Goal: Book appointment/travel/reservation

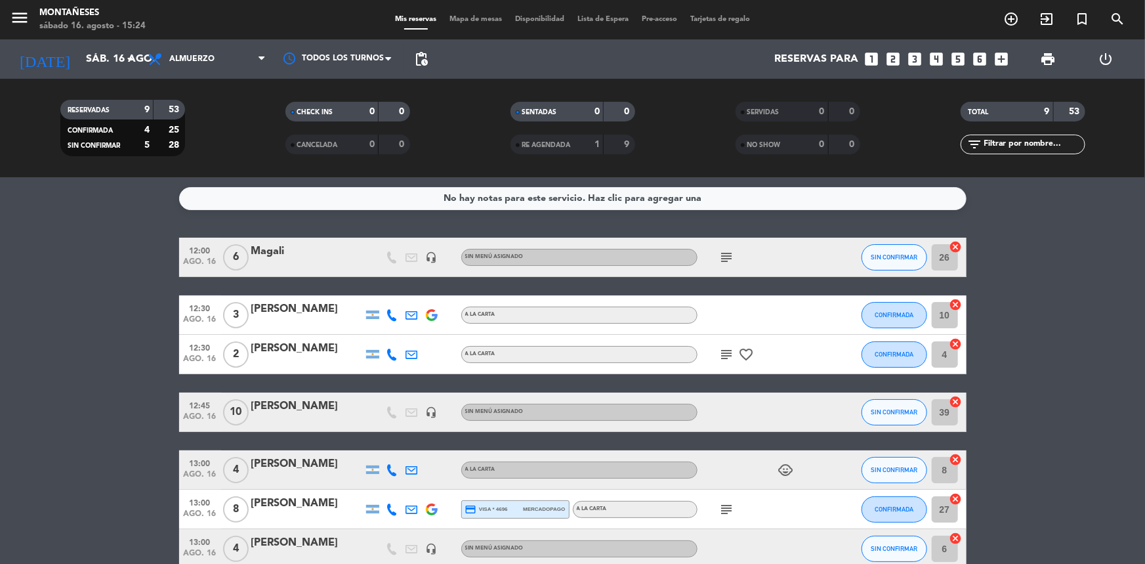
click at [138, 321] on bookings-row "12:00 ago. 16 6 [PERSON_NAME] headset_mic Sin menú asignado subject SIN CONFIRM…" at bounding box center [572, 452] width 1145 height 428
click at [111, 56] on input "sáb. 16 ago." at bounding box center [148, 60] width 138 height 26
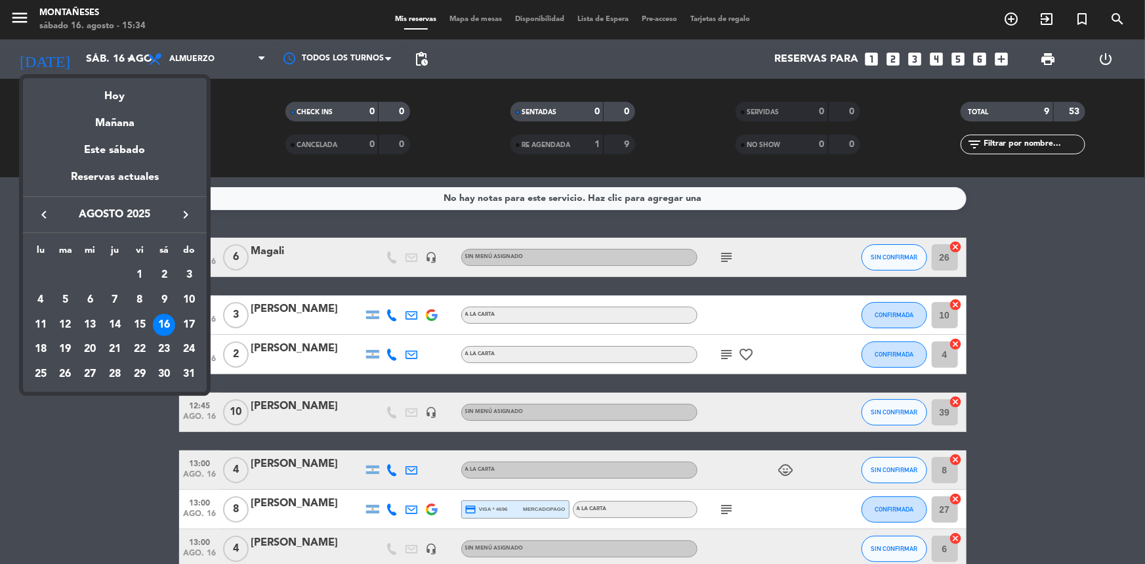
click at [236, 78] on div at bounding box center [572, 282] width 1145 height 564
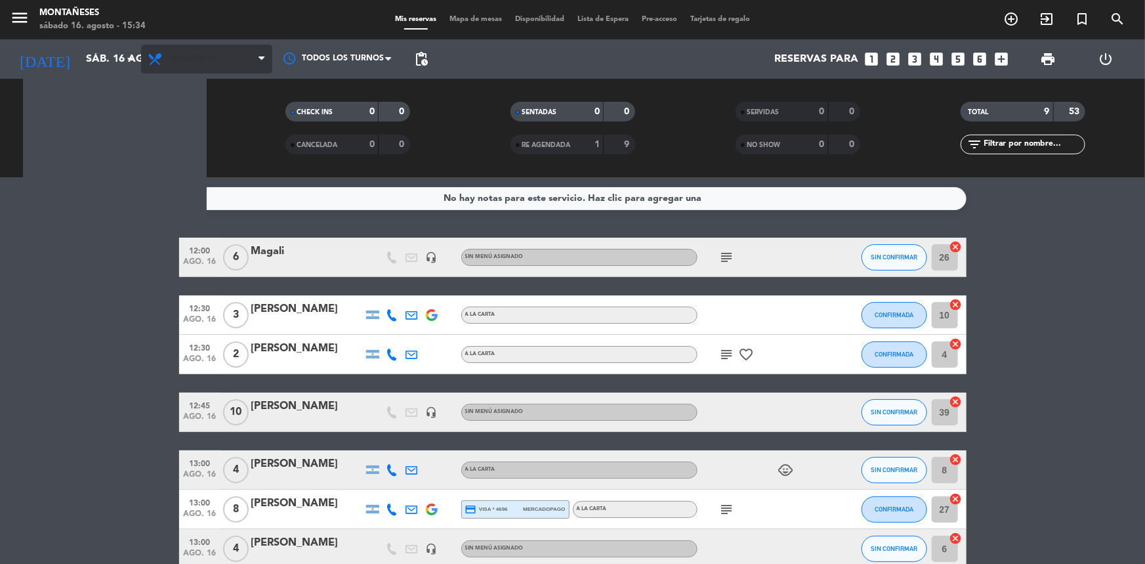
click at [243, 63] on span "Almuerzo" at bounding box center [206, 59] width 131 height 29
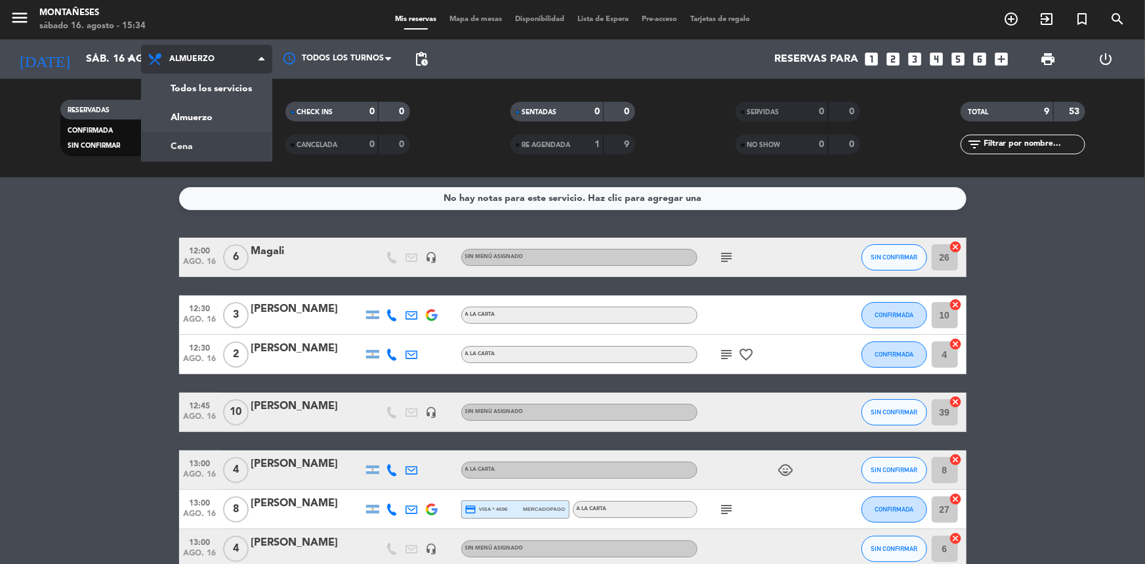
click at [222, 152] on div "menu Montañeses sábado 16. agosto - 15:34 Mis reservas Mapa de mesas Disponibil…" at bounding box center [572, 88] width 1145 height 177
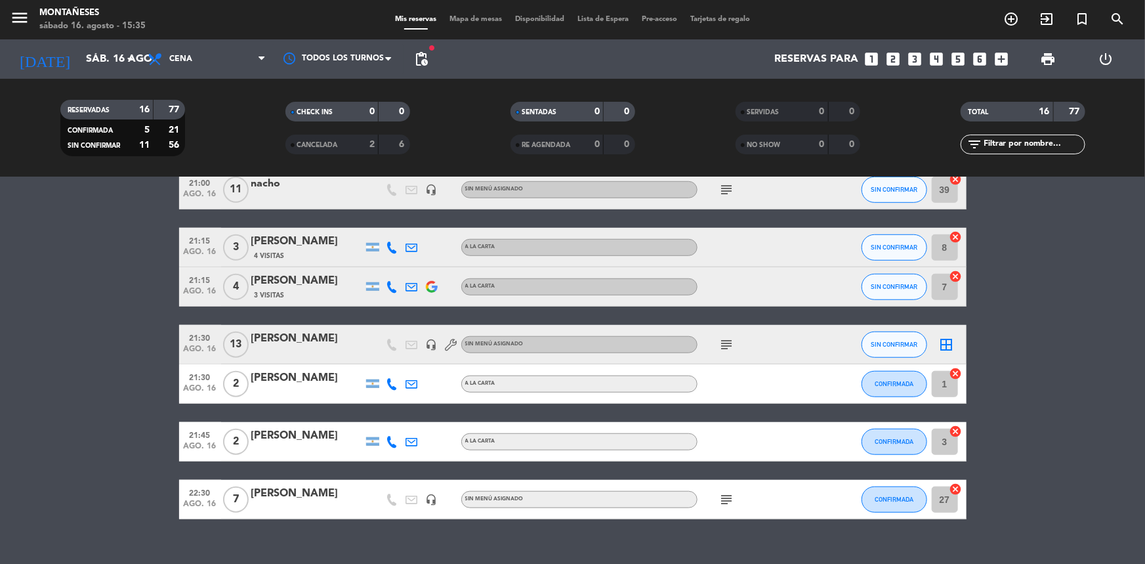
scroll to position [498, 0]
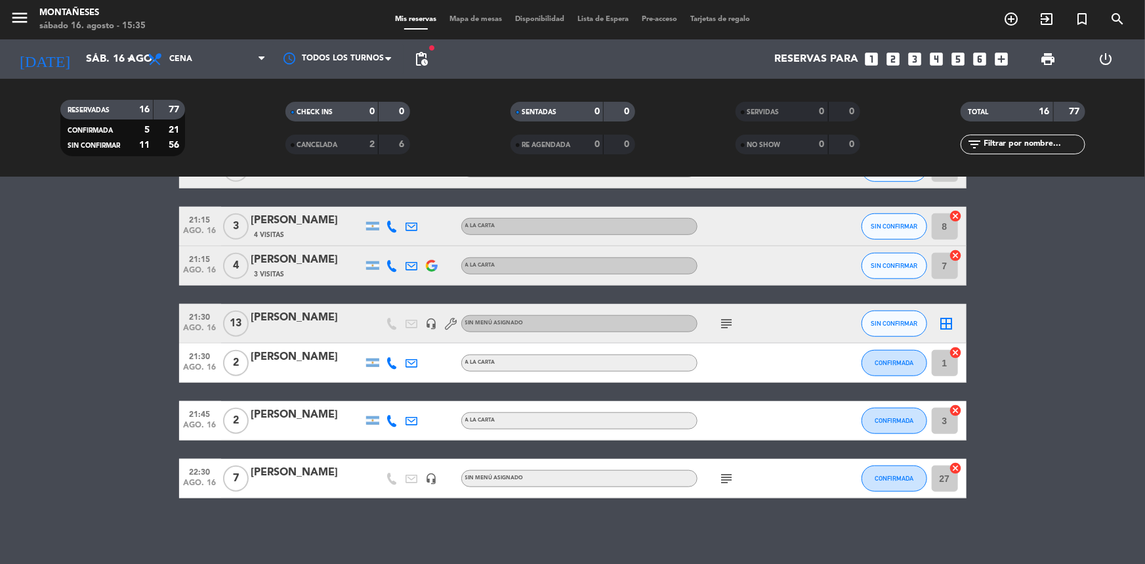
click at [893, 62] on icon "looks_two" at bounding box center [893, 59] width 17 height 17
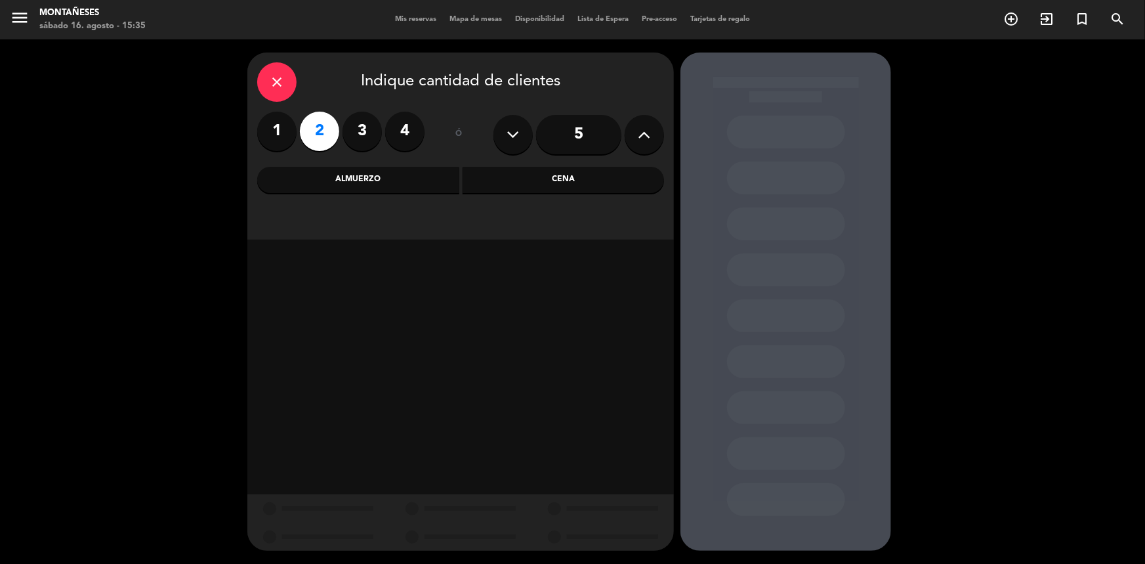
click at [491, 176] on div "Cena" at bounding box center [564, 180] width 202 height 26
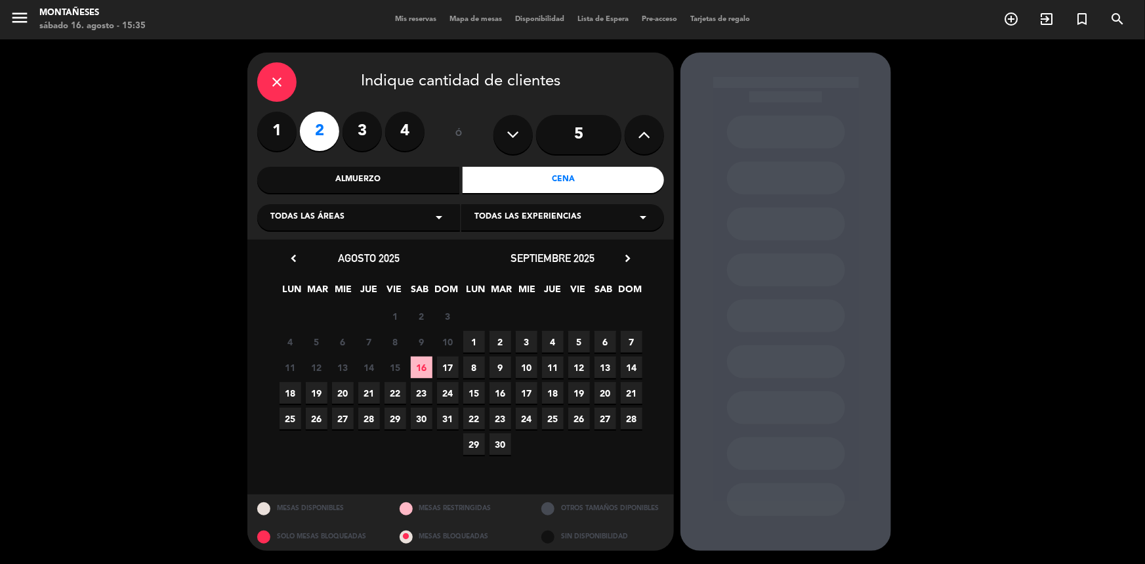
click at [429, 365] on span "16" at bounding box center [422, 367] width 22 height 22
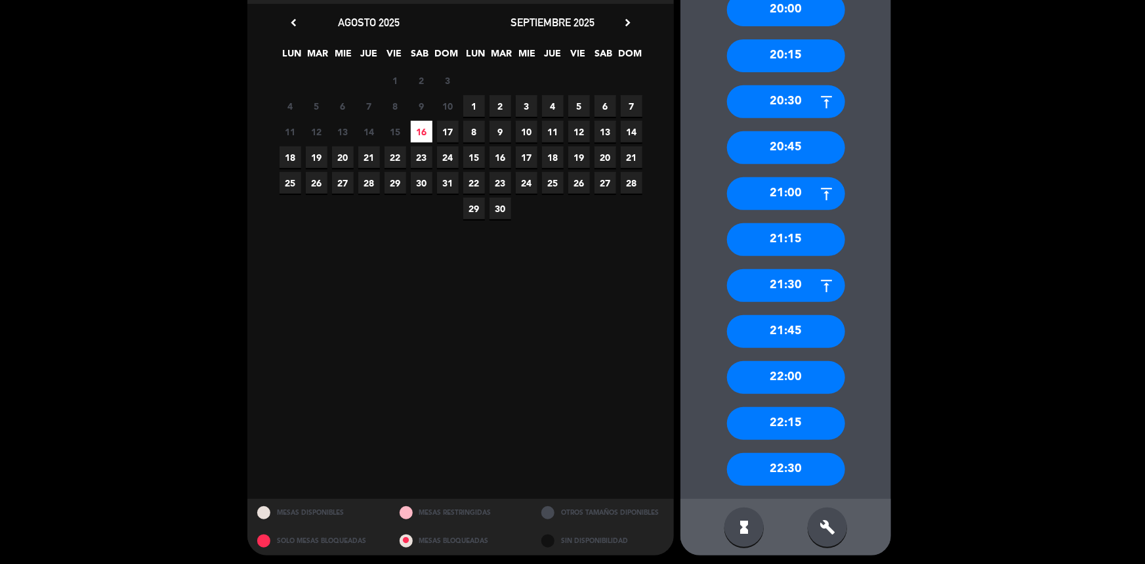
scroll to position [240, 0]
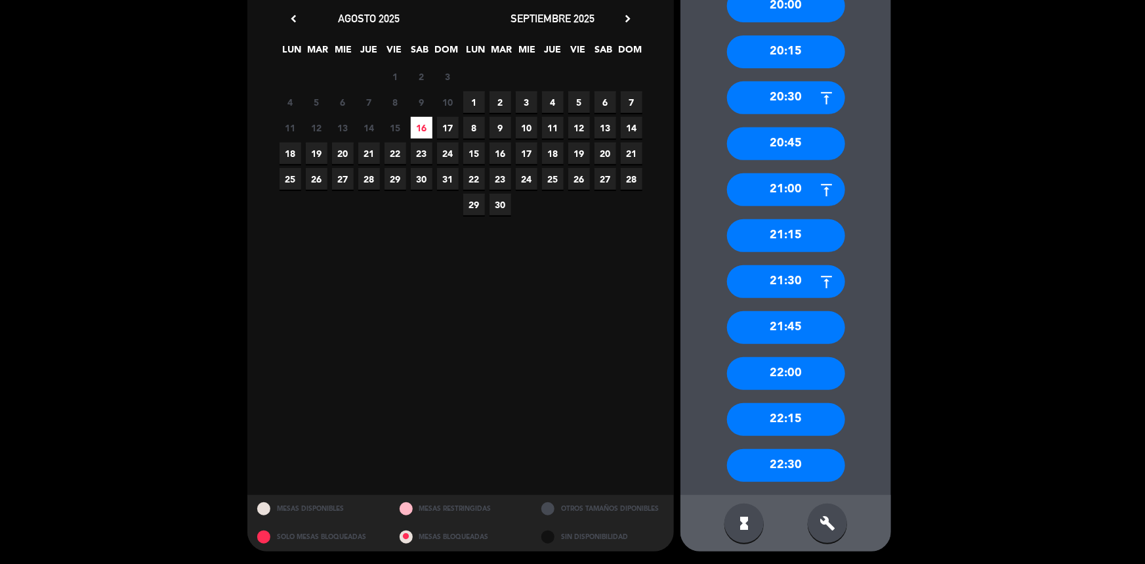
click at [803, 462] on div "22:30" at bounding box center [786, 465] width 118 height 33
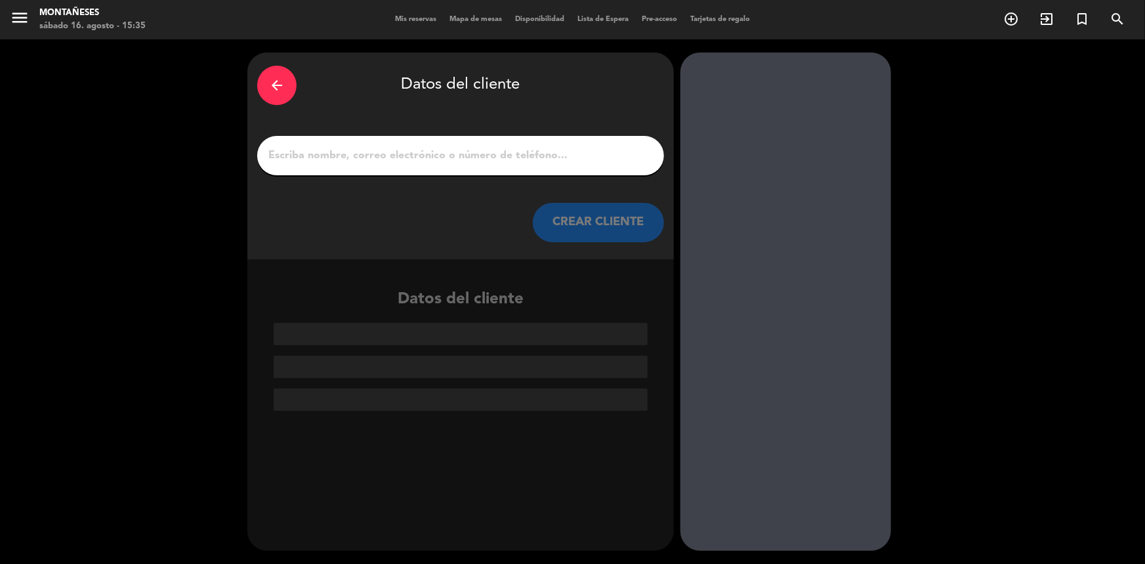
click at [507, 159] on input "1" at bounding box center [460, 155] width 387 height 18
click at [271, 81] on icon "arrow_back" at bounding box center [277, 85] width 16 height 16
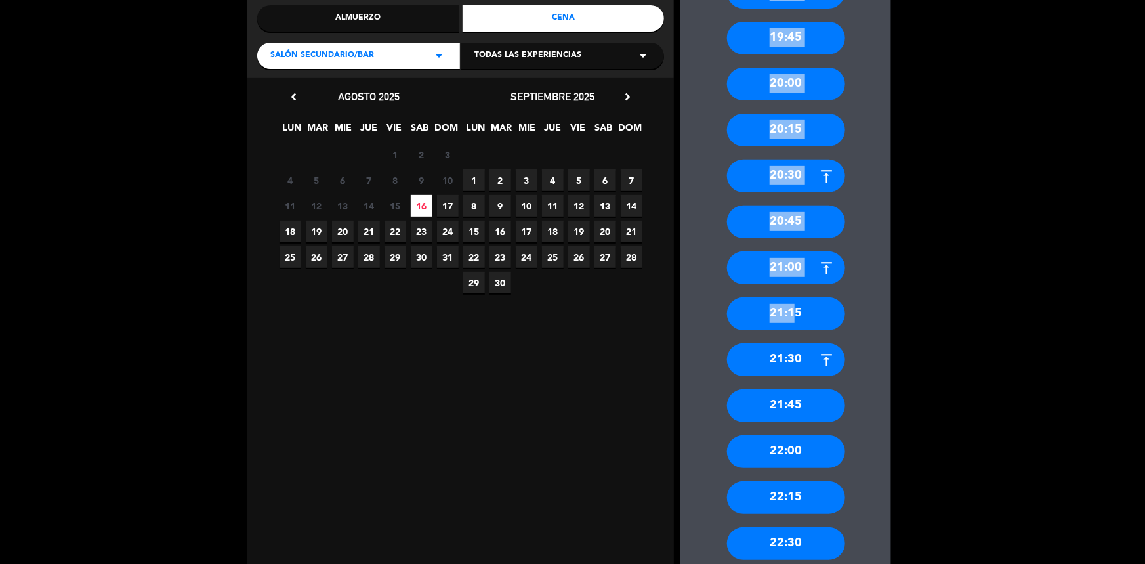
scroll to position [220, 0]
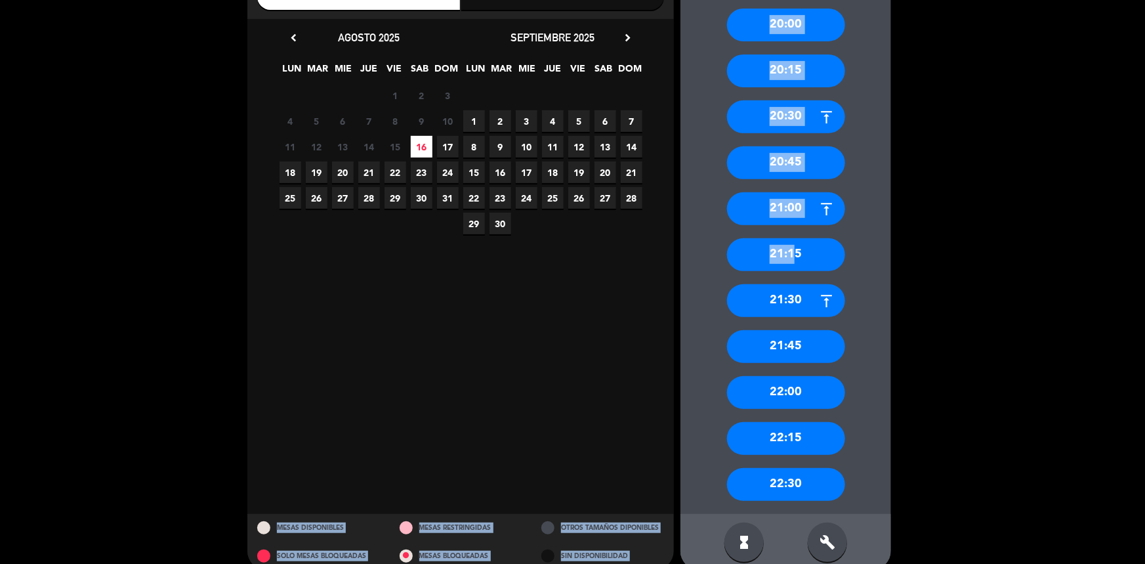
drag, startPoint x: 787, startPoint y: 473, endPoint x: 637, endPoint y: 364, distance: 186.1
click at [637, 364] on div "close Indique cantidad de clientes 1 2 3 4 ó 5 Almuerzo Cena Salón Secundario/B…" at bounding box center [572, 201] width 1145 height 765
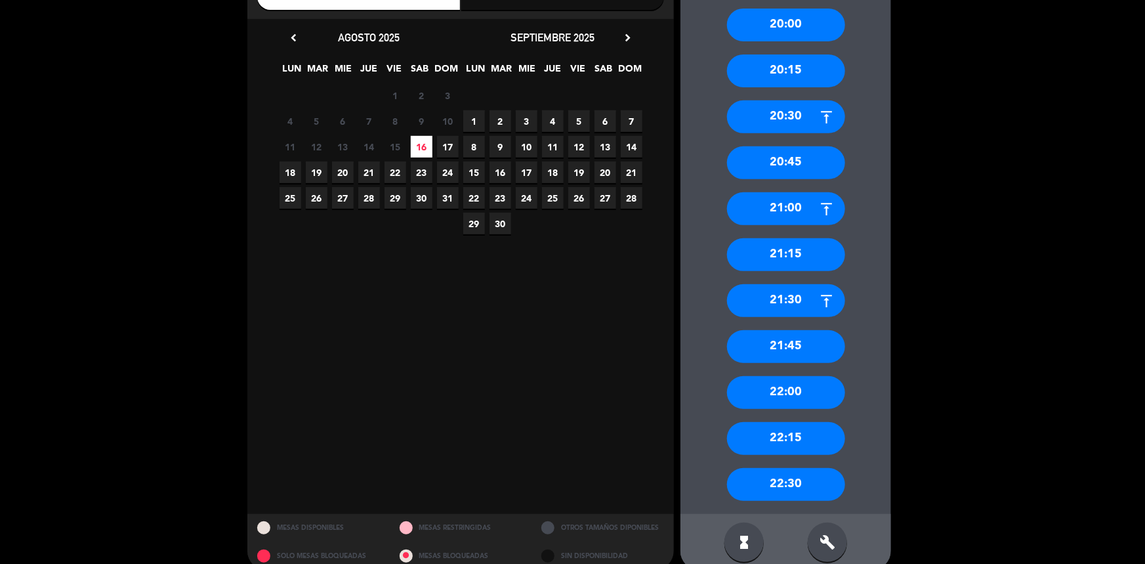
click at [772, 433] on div "22:15" at bounding box center [786, 438] width 118 height 33
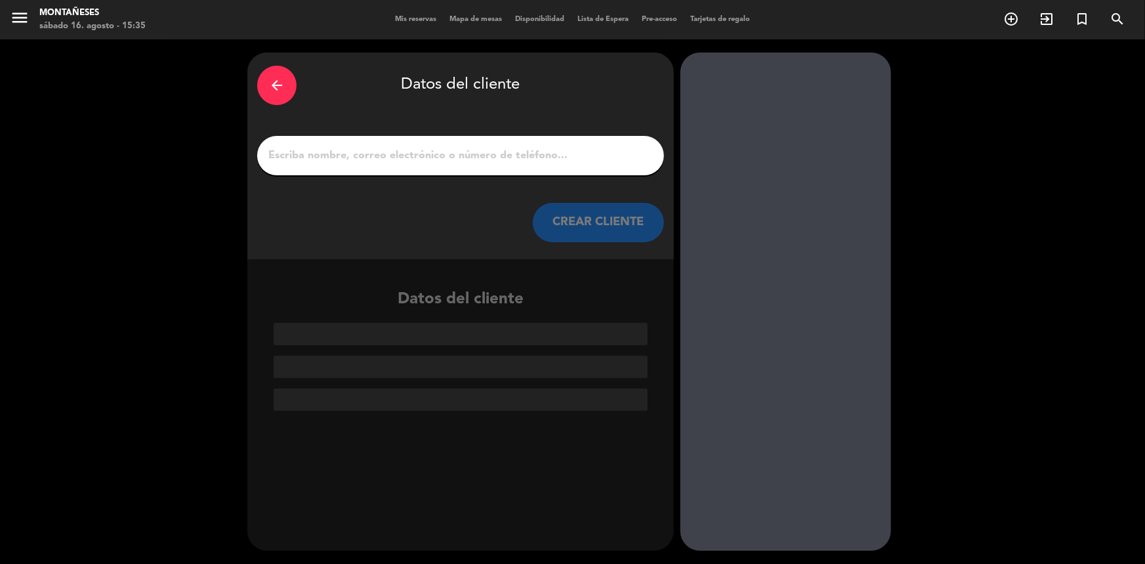
scroll to position [0, 0]
click at [486, 148] on input "1" at bounding box center [460, 155] width 387 height 18
click at [475, 154] on input "1" at bounding box center [460, 155] width 387 height 18
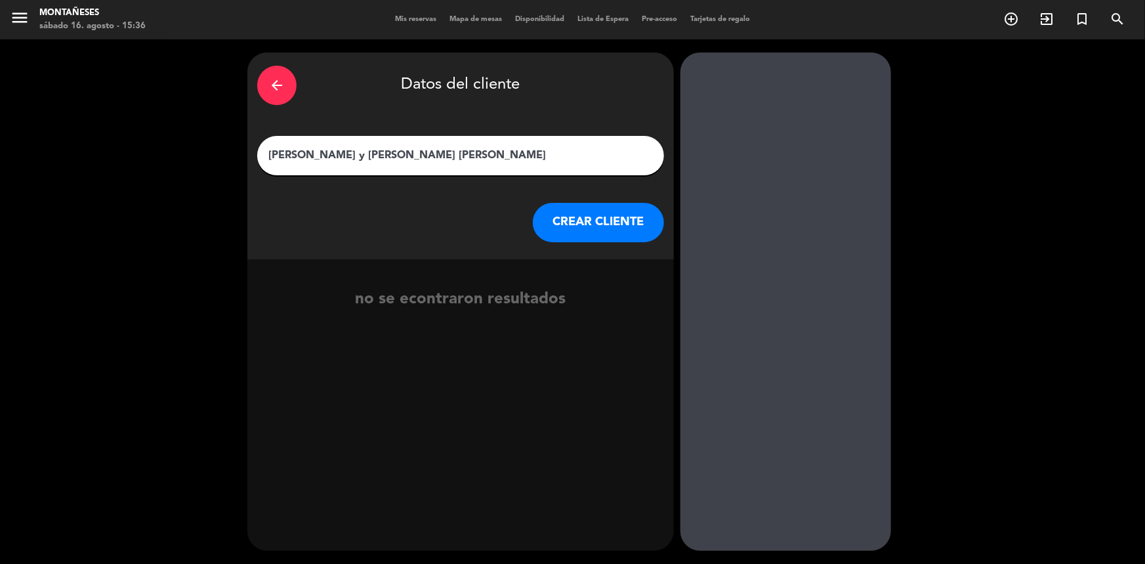
type input "[PERSON_NAME] y [PERSON_NAME] [PERSON_NAME]"
click at [568, 217] on button "CREAR CLIENTE" at bounding box center [598, 222] width 131 height 39
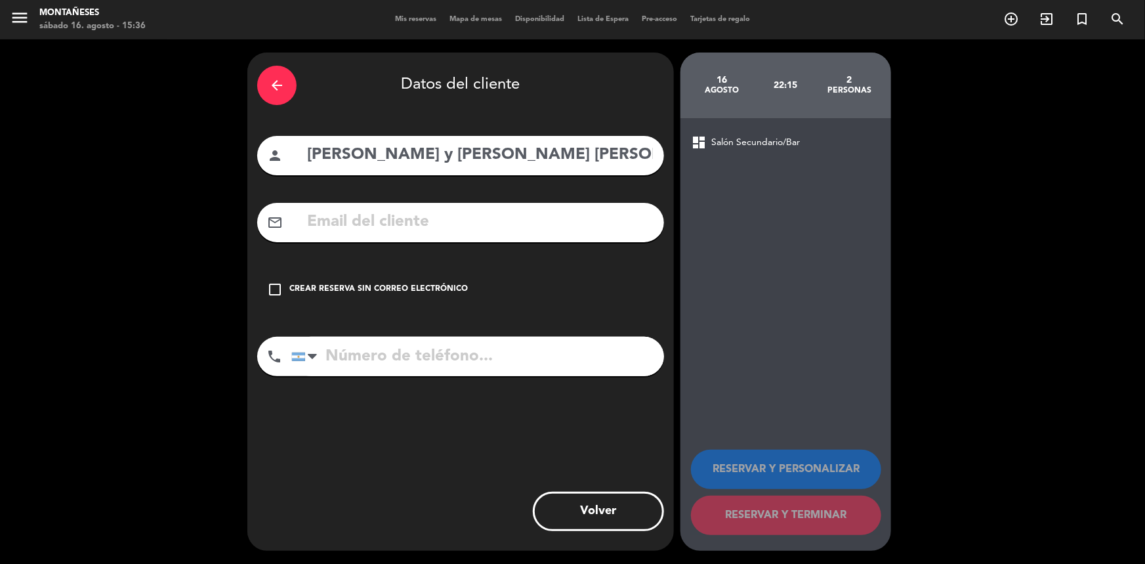
click at [432, 268] on div "arrow_back Datos del cliente person [PERSON_NAME] y [PERSON_NAME] [PERSON_NAME]…" at bounding box center [460, 301] width 427 height 498
click at [432, 299] on div "check_box_outline_blank Crear reserva sin correo electrónico" at bounding box center [460, 289] width 407 height 39
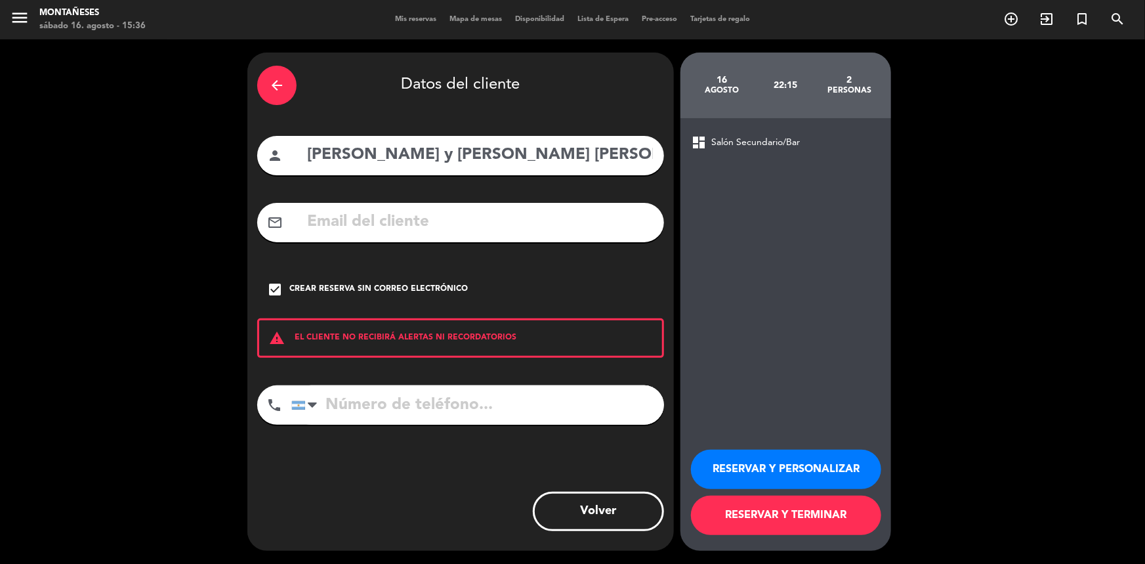
click at [798, 512] on button "RESERVAR Y TERMINAR" at bounding box center [786, 514] width 190 height 39
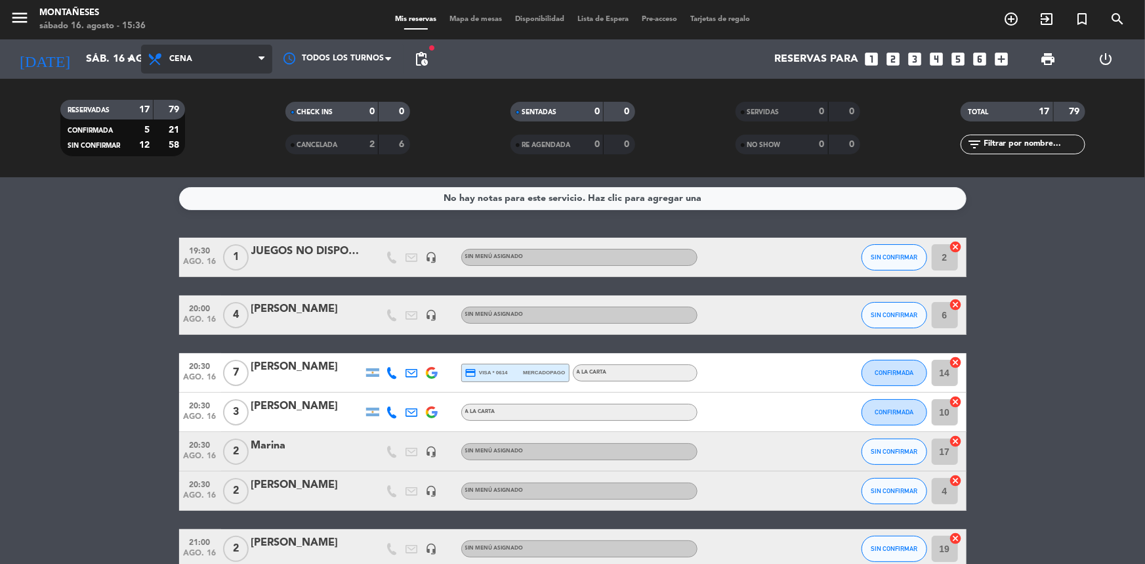
click at [242, 51] on span "Cena" at bounding box center [206, 59] width 131 height 29
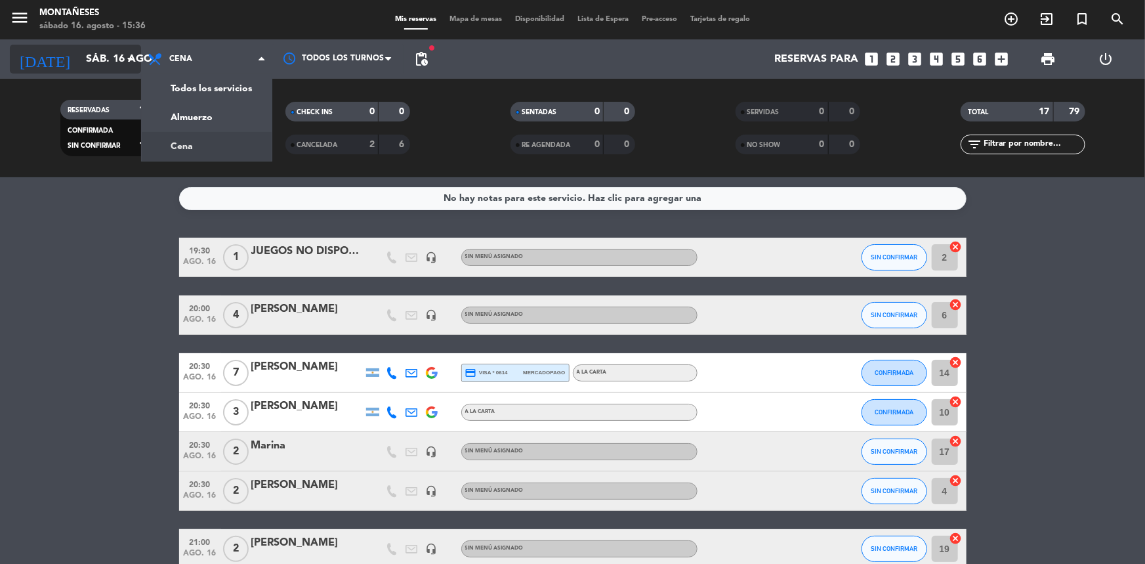
click at [112, 68] on input "sáb. 16 ago." at bounding box center [148, 60] width 138 height 26
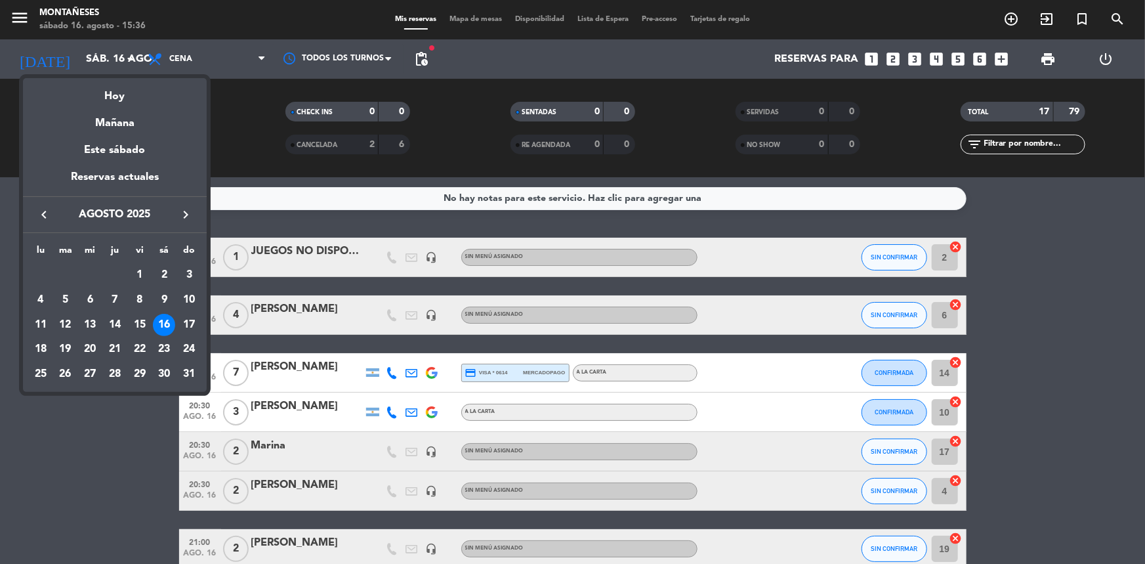
click at [219, 50] on div at bounding box center [572, 282] width 1145 height 564
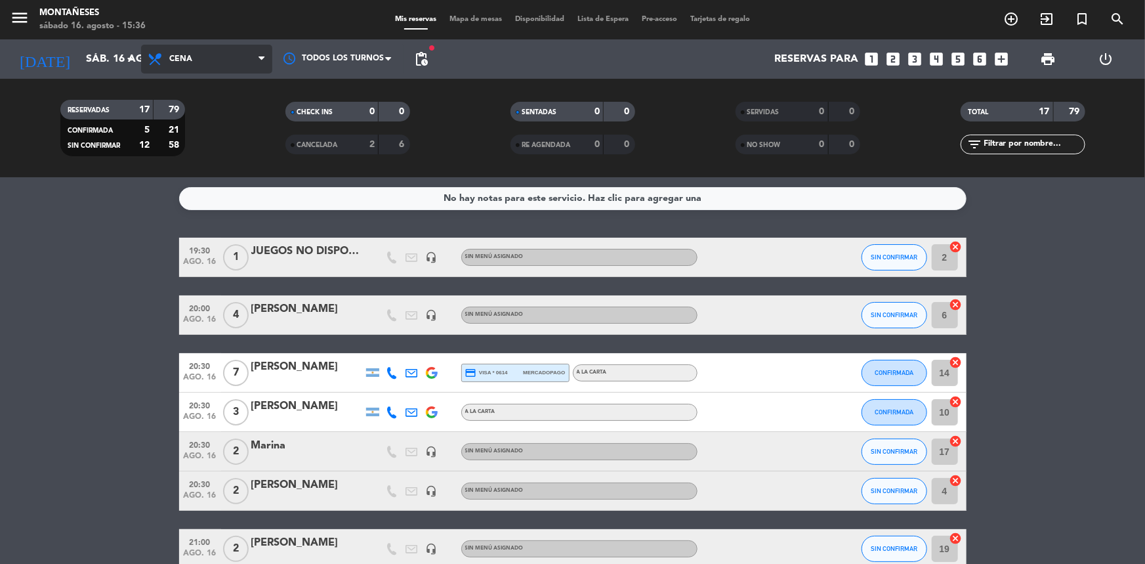
click at [215, 56] on span "Cena" at bounding box center [206, 59] width 131 height 29
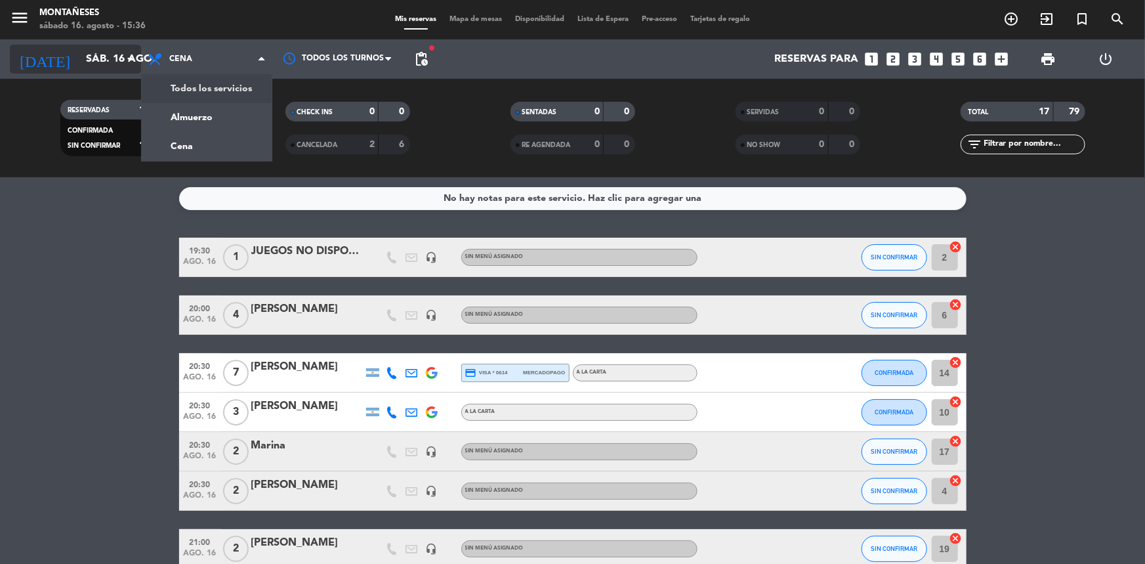
click at [117, 51] on input "sáb. 16 ago." at bounding box center [148, 60] width 138 height 26
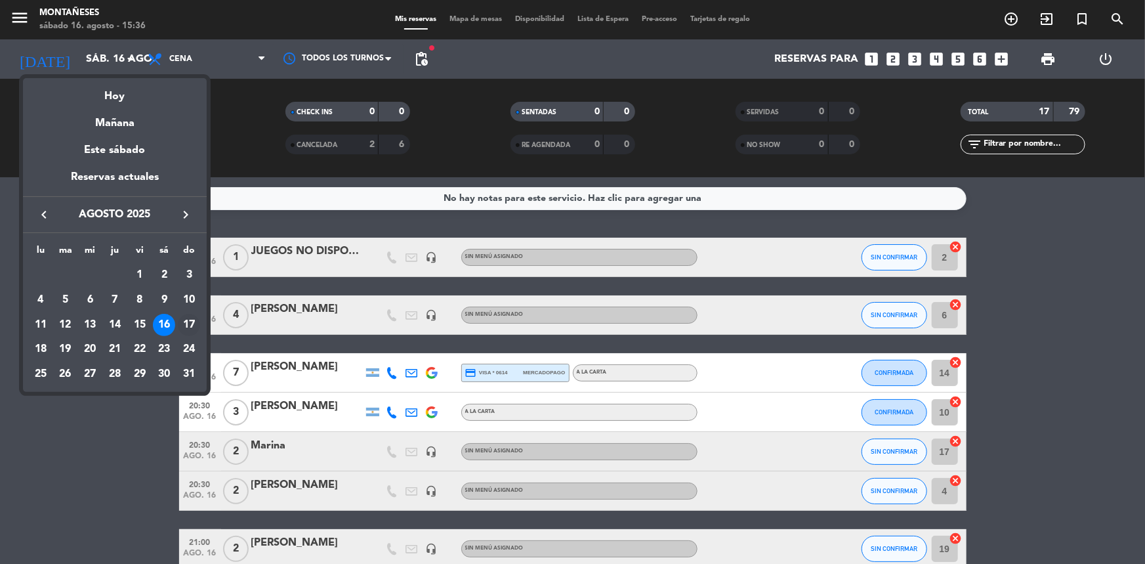
click at [185, 330] on div "17" at bounding box center [189, 325] width 22 height 22
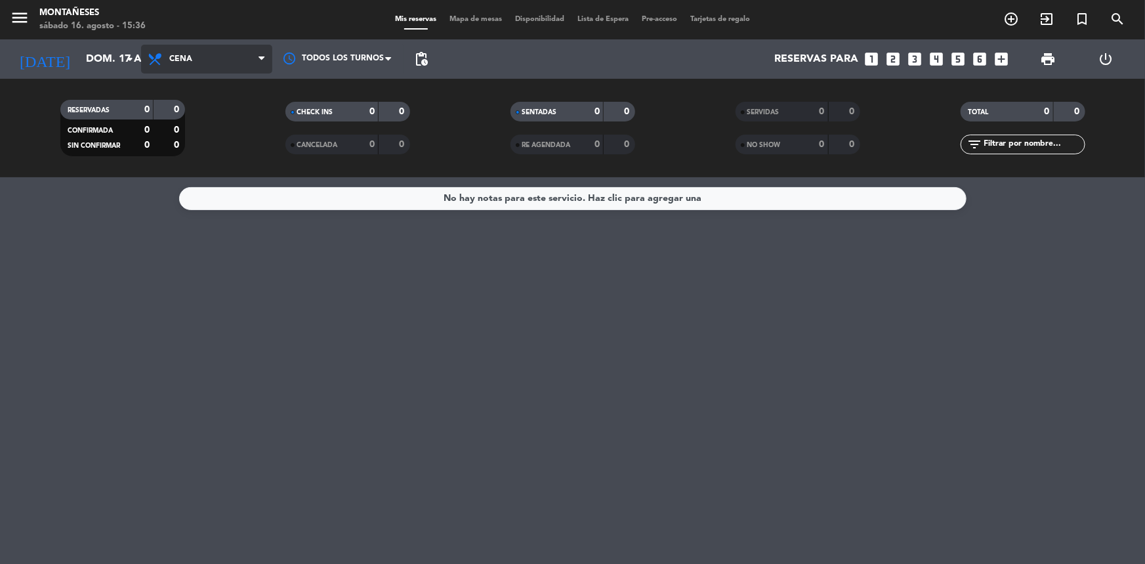
click at [227, 59] on span "Cena" at bounding box center [206, 59] width 131 height 29
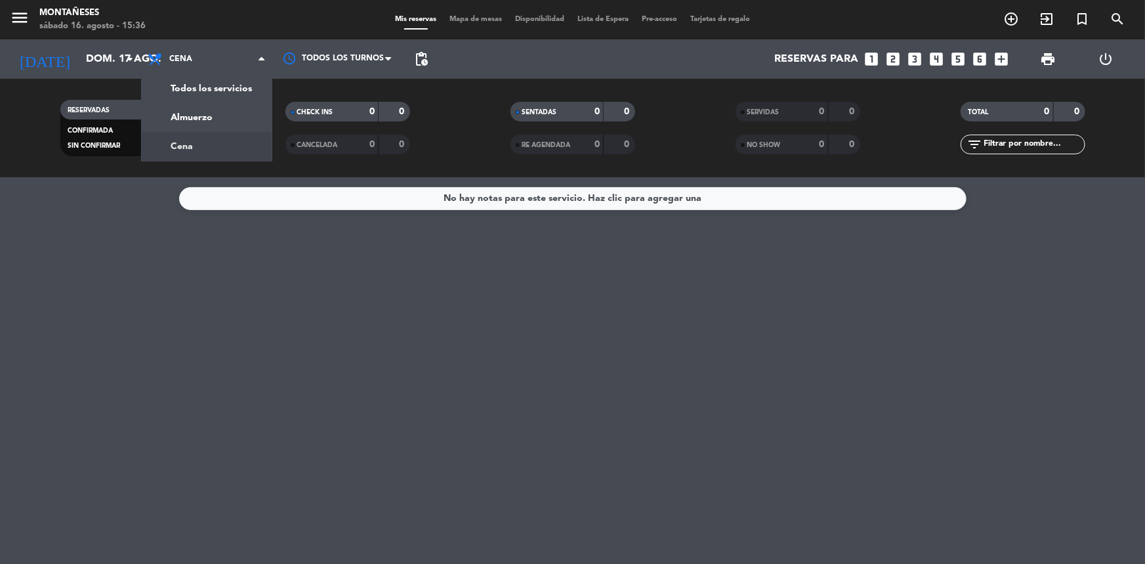
click at [92, 74] on div "[DATE] dom. 17 ago. arrow_drop_down" at bounding box center [75, 58] width 131 height 39
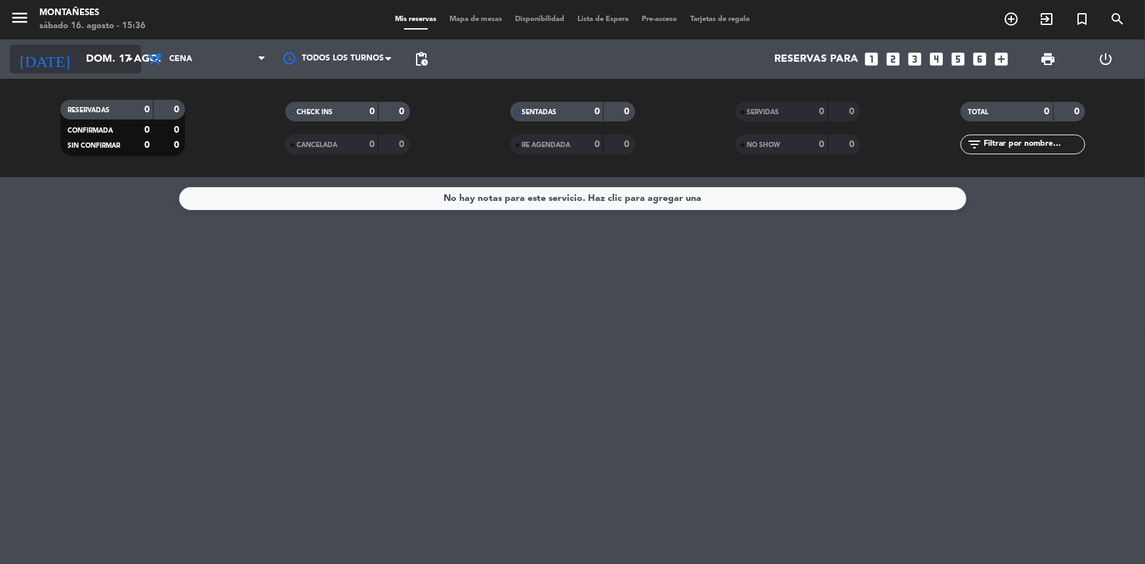
click at [106, 54] on input "dom. 17 ago." at bounding box center [148, 60] width 138 height 26
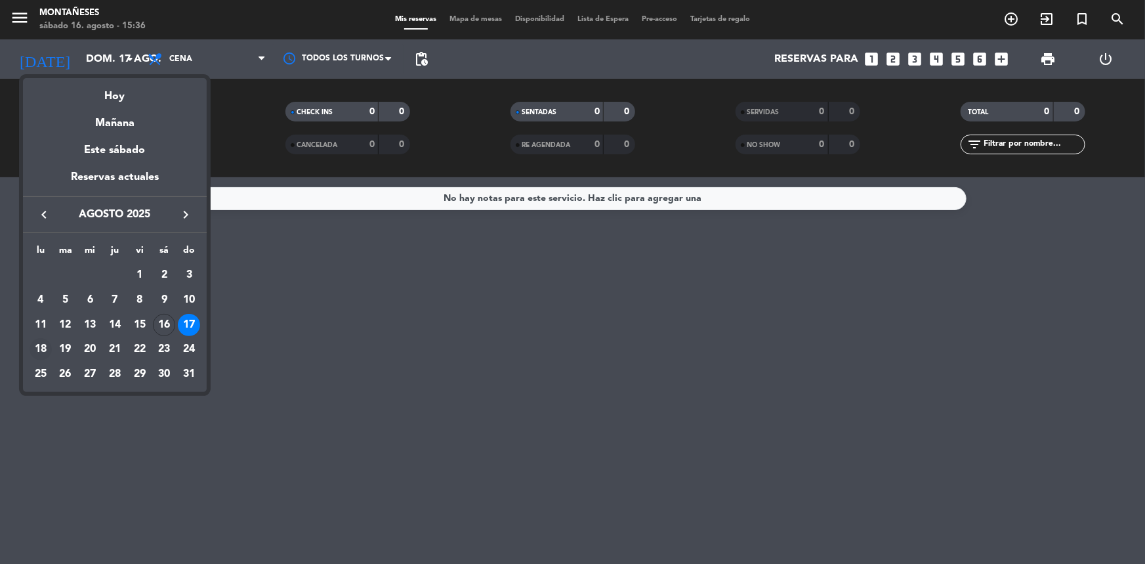
click at [48, 344] on div "18" at bounding box center [41, 349] width 22 height 22
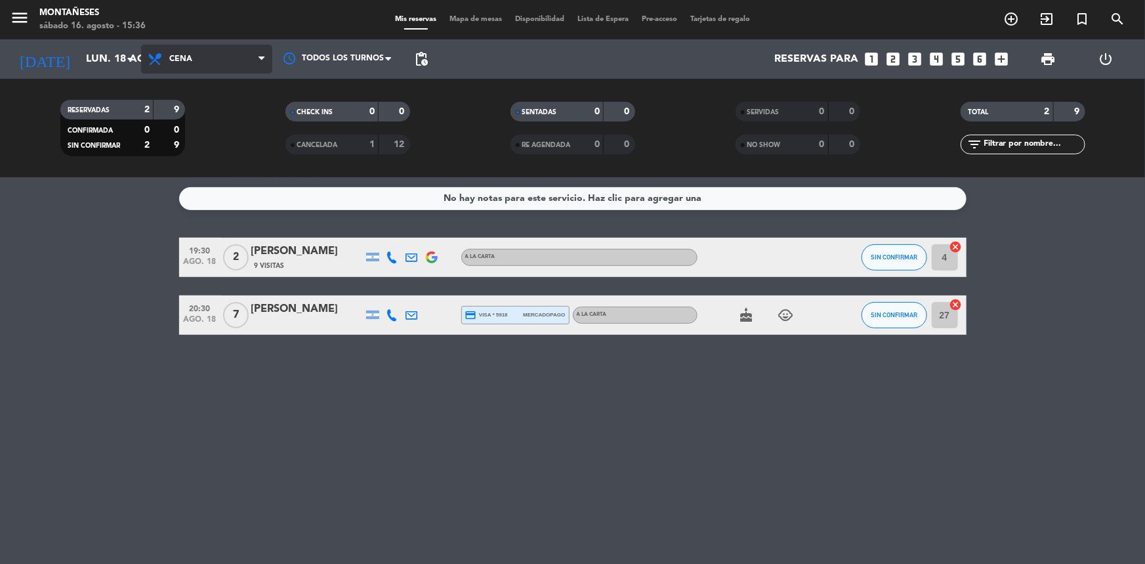
click at [207, 66] on span "Cena" at bounding box center [206, 59] width 131 height 29
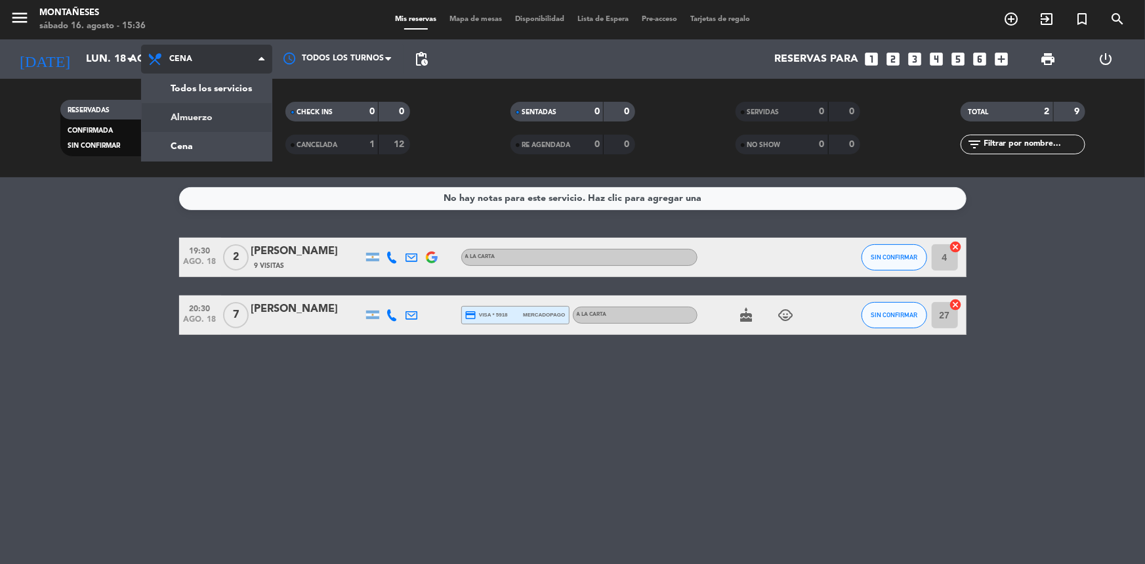
click at [181, 116] on div "menu Montañeses sábado 16. agosto - 15:36 Mis reservas Mapa de mesas Disponibil…" at bounding box center [572, 88] width 1145 height 177
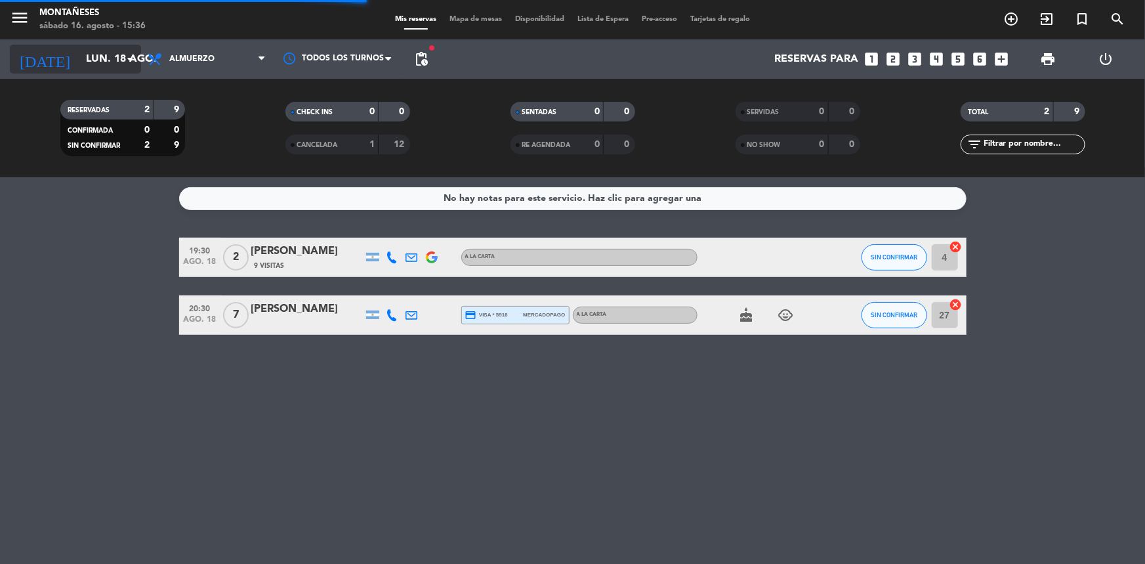
click at [102, 71] on input "lun. 18 ago." at bounding box center [148, 60] width 138 height 26
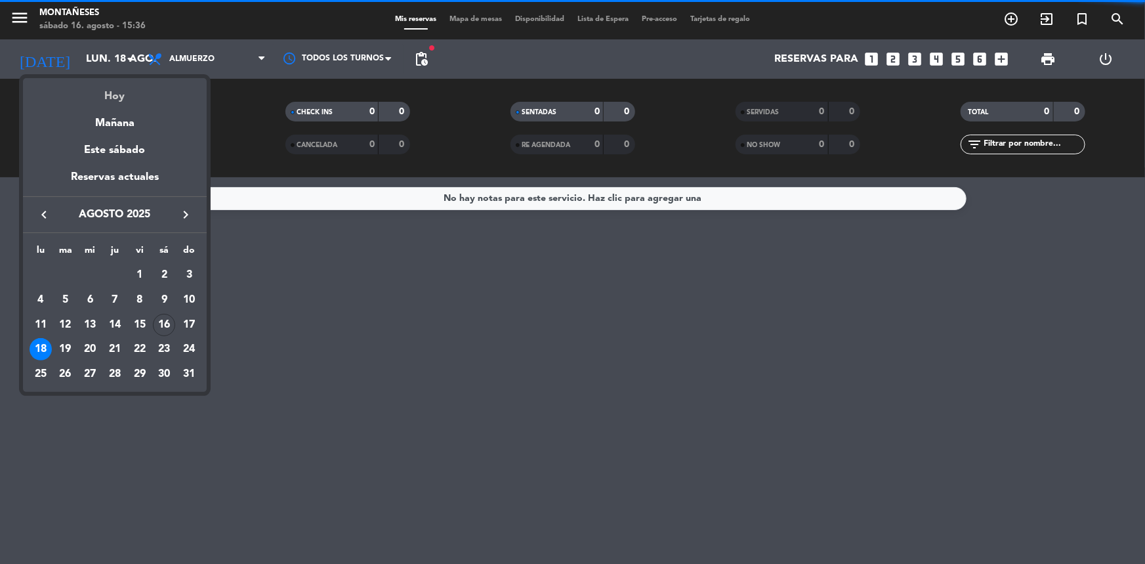
click at [132, 98] on div "Hoy" at bounding box center [115, 91] width 184 height 27
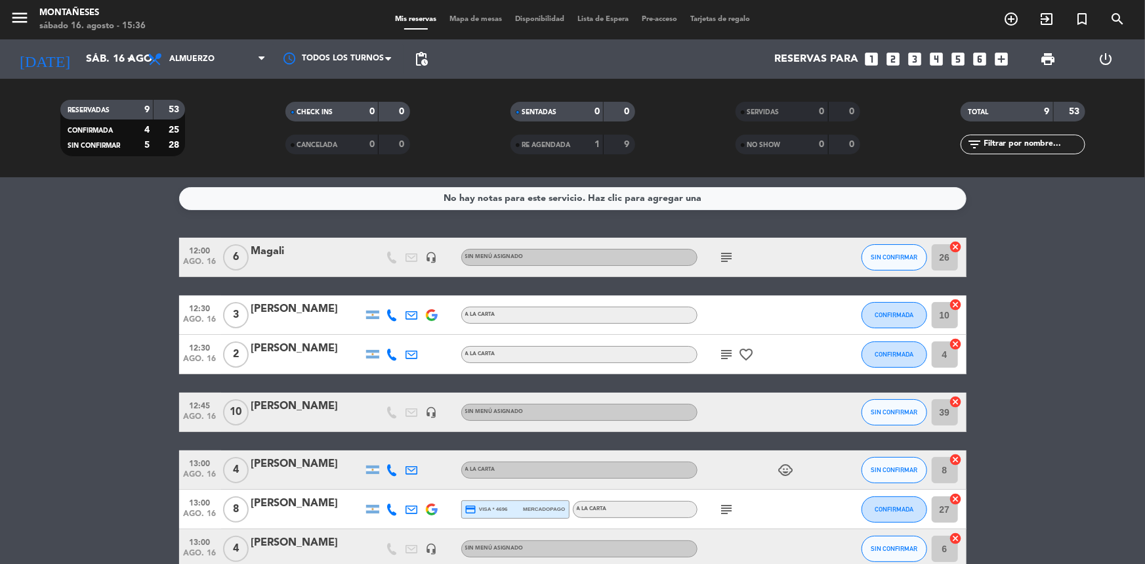
click at [720, 257] on icon "subject" at bounding box center [727, 257] width 16 height 16
click at [55, 367] on bookings-row "12:00 ago. 16 6 [PERSON_NAME] headset_mic Sin menú asignado subject CAVA SIN CO…" at bounding box center [572, 452] width 1145 height 428
click at [215, 56] on span "Almuerzo" at bounding box center [206, 59] width 131 height 29
click at [209, 138] on div "menu Montañeses sábado 16. agosto - 15:36 Mis reservas Mapa de mesas Disponibil…" at bounding box center [572, 88] width 1145 height 177
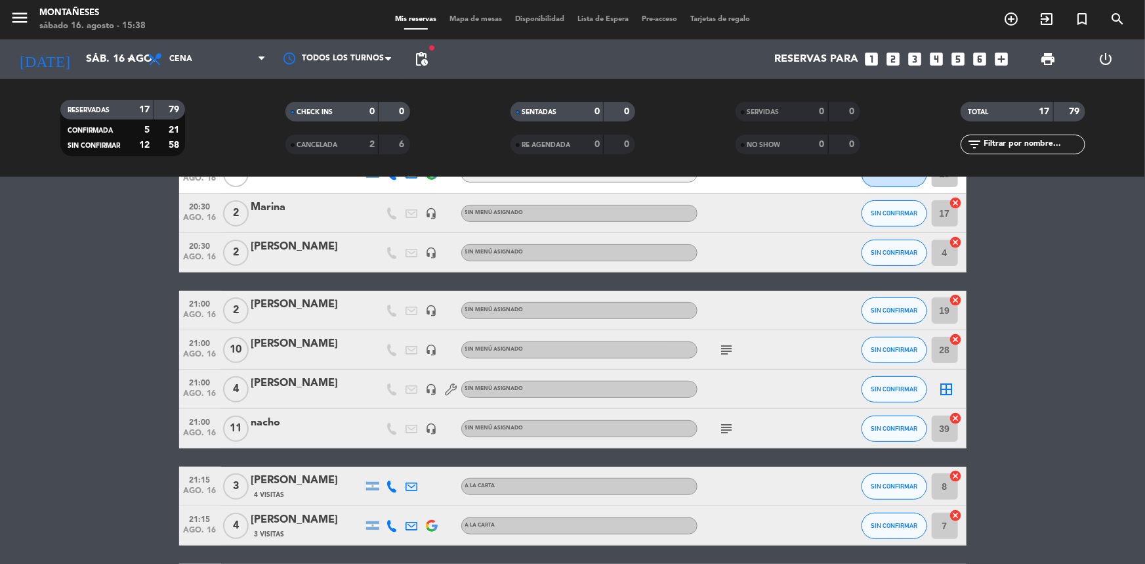
scroll to position [556, 0]
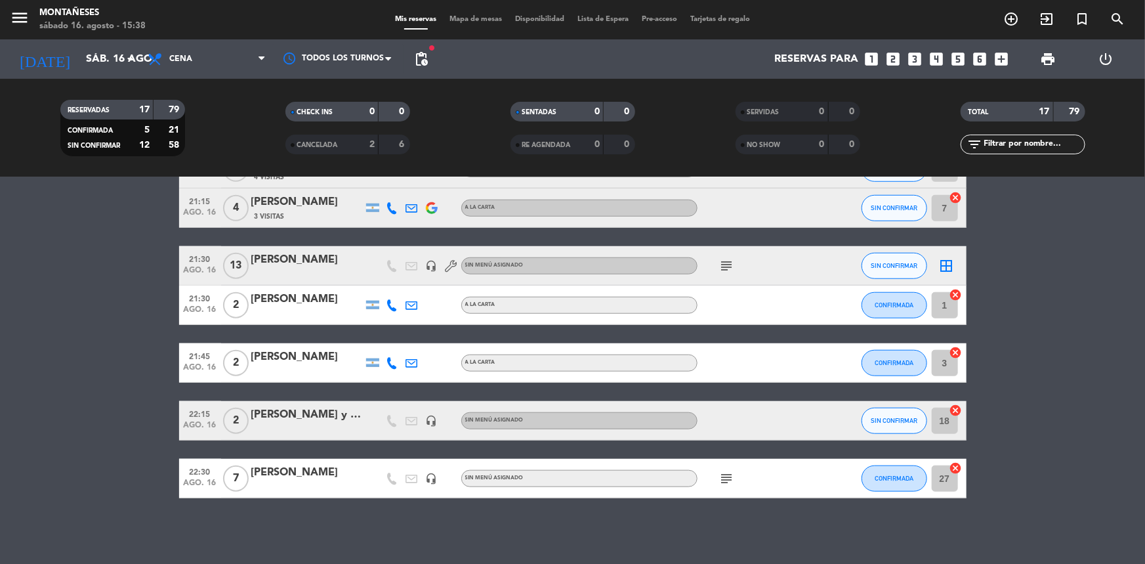
click at [92, 477] on bookings-row "19:30 ago. 16 1 JUEGOS NO DISPONIBLE headset_mic Sin menú asignado SIN CONFIRMA…" at bounding box center [572, 90] width 1145 height 816
drag, startPoint x: 137, startPoint y: 527, endPoint x: 427, endPoint y: 527, distance: 289.4
click at [139, 527] on div "No hay notas para este servicio. Haz clic para agregar una 19:30 ago. 16 1 JUEG…" at bounding box center [572, 370] width 1145 height 387
click at [77, 430] on bookings-row "19:30 ago. 16 1 JUEGOS NO DISPONIBLE headset_mic Sin menú asignado SIN CONFIRMA…" at bounding box center [572, 90] width 1145 height 816
click at [112, 357] on bookings-row "19:30 ago. 16 1 JUEGOS NO DISPONIBLE headset_mic Sin menú asignado SIN CONFIRMA…" at bounding box center [572, 90] width 1145 height 816
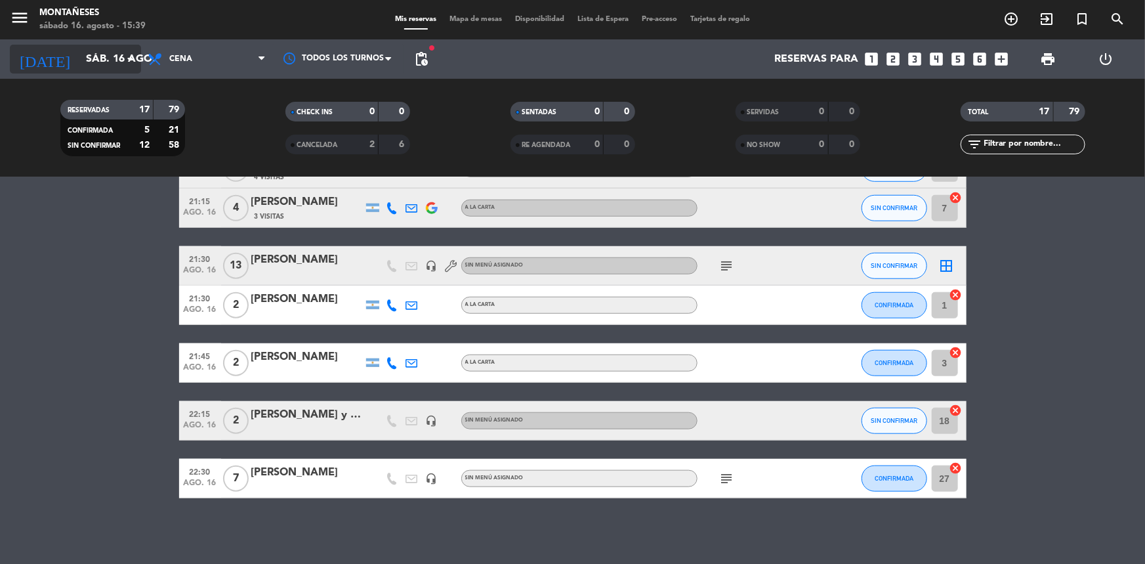
click at [104, 52] on input "sáb. 16 ago." at bounding box center [148, 60] width 138 height 26
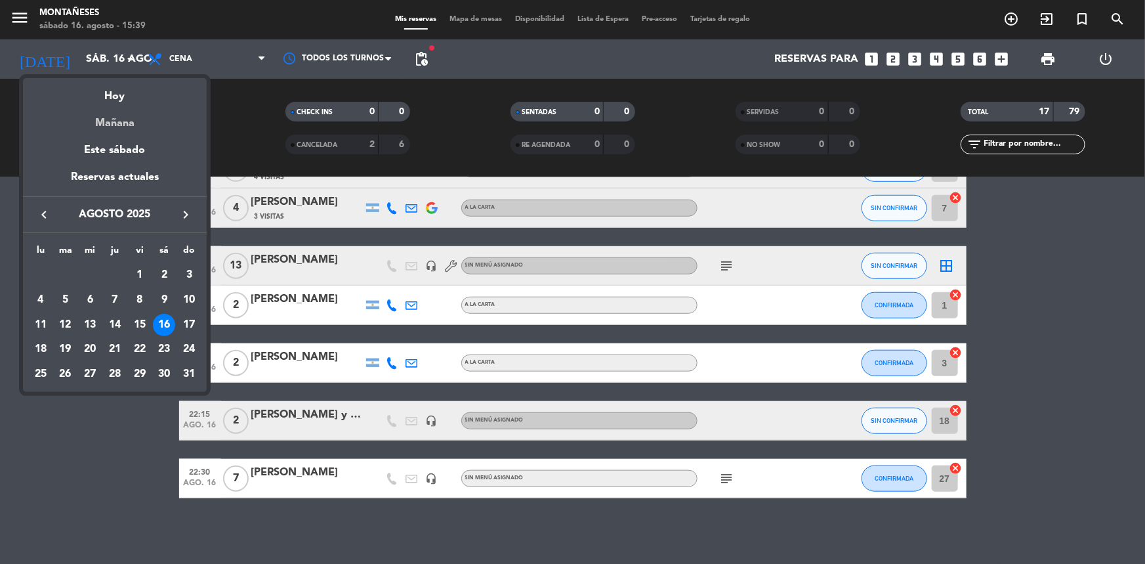
click at [130, 114] on div "Mañana" at bounding box center [115, 118] width 184 height 27
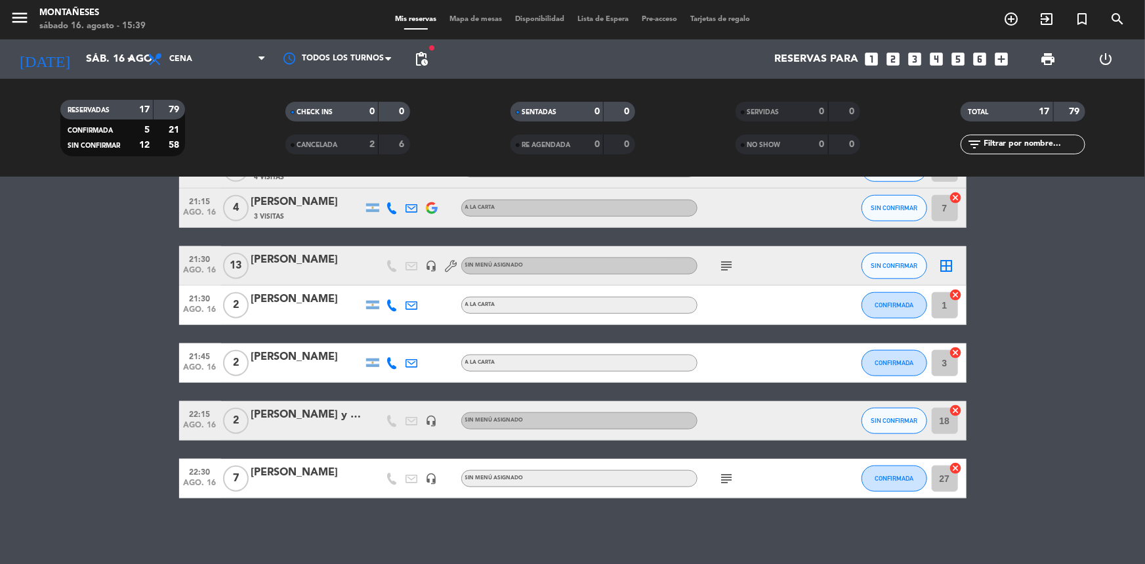
type input "dom. 17 ago."
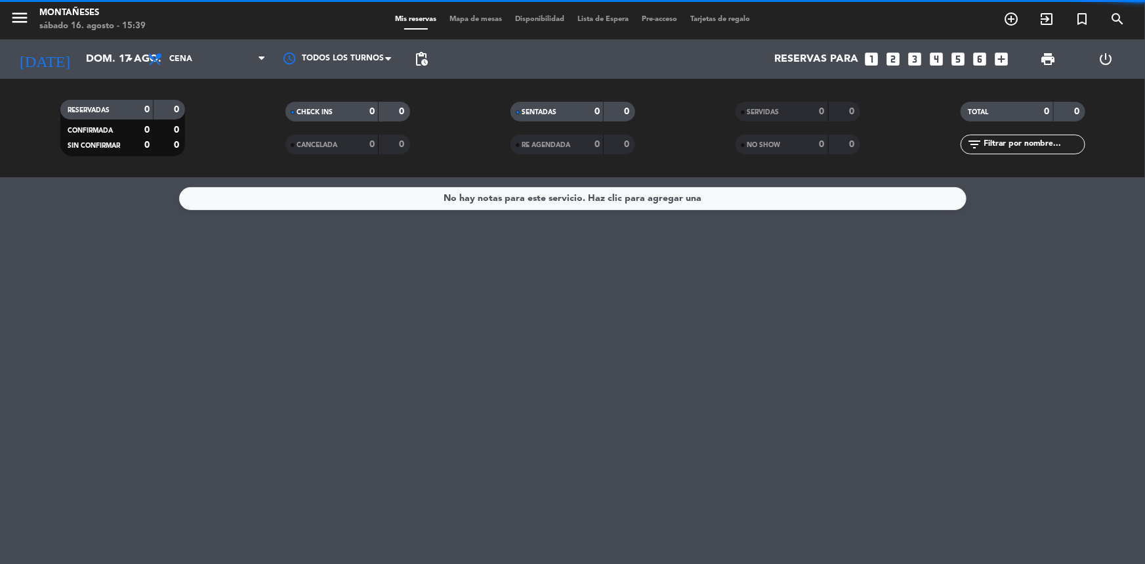
click at [203, 60] on span "Cena" at bounding box center [206, 59] width 131 height 29
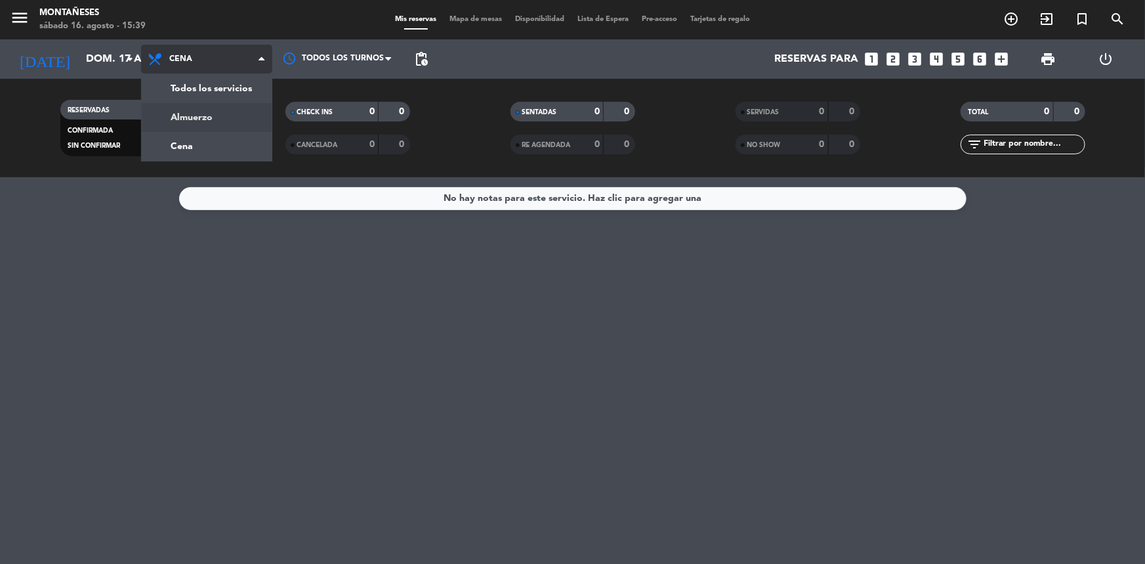
click at [203, 117] on div "menu Montañeses sábado 16. agosto - 15:39 Mis reservas Mapa de mesas Disponibil…" at bounding box center [572, 88] width 1145 height 177
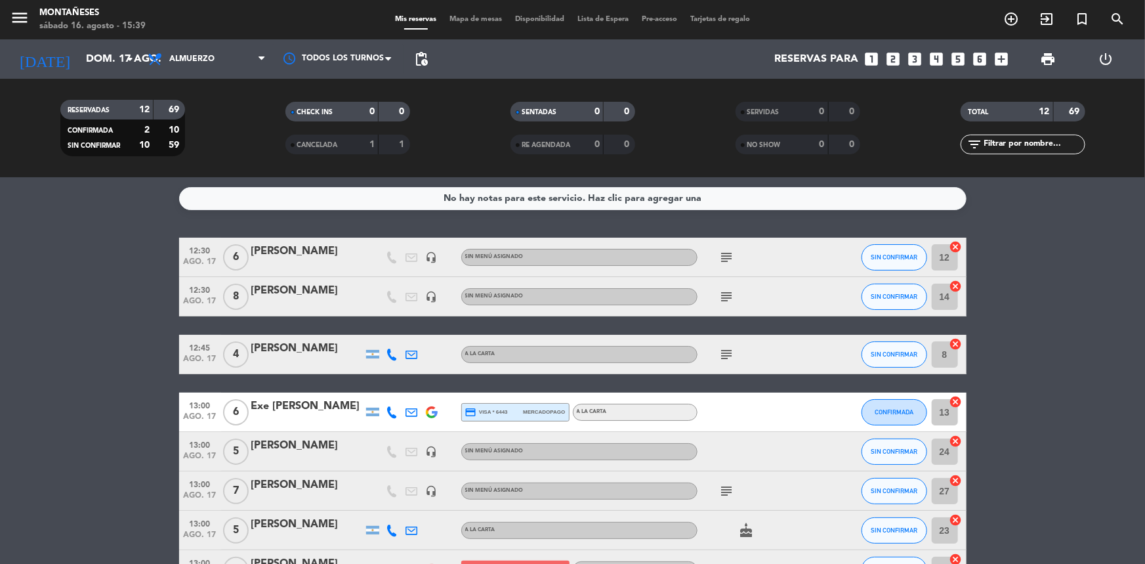
click at [75, 499] on bookings-row "12:30 ago. 17 6 [PERSON_NAME] headset_mic Sin menú asignado subject SIN CONFIRM…" at bounding box center [572, 520] width 1145 height 564
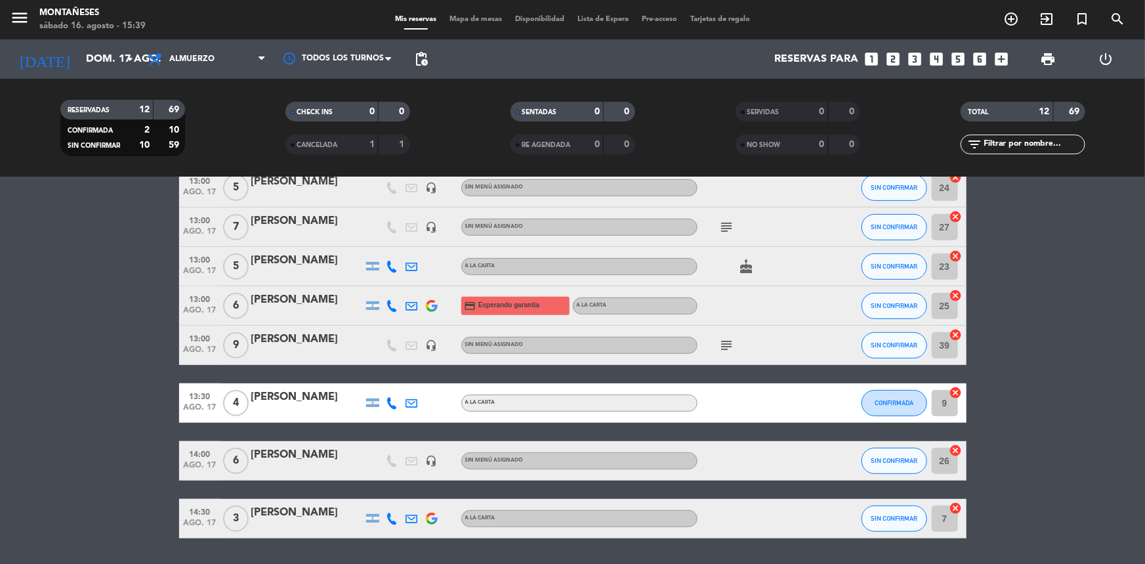
scroll to position [303, 0]
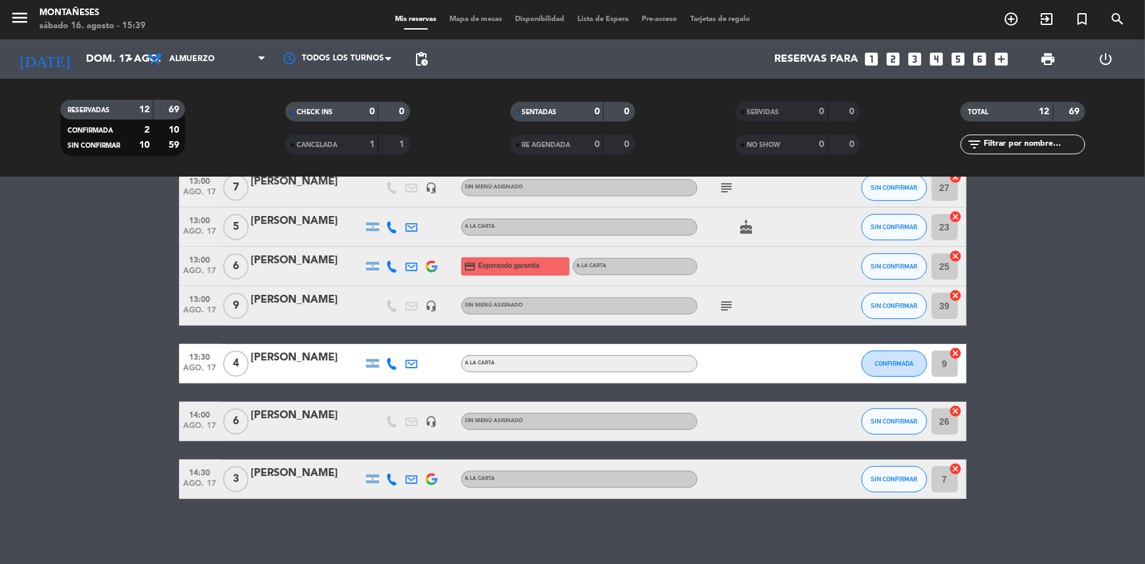
click at [22, 531] on div "No hay notas para este servicio. Haz clic para agregar una 12:30 ago. 17 6 [PER…" at bounding box center [572, 370] width 1145 height 387
click at [0, 505] on div "No hay notas para este servicio. Haz clic para agregar una 12:30 ago. 17 6 [PER…" at bounding box center [572, 370] width 1145 height 387
click at [12, 541] on div "No hay notas para este servicio. Haz clic para agregar una 12:30 ago. 17 6 [PER…" at bounding box center [572, 370] width 1145 height 387
click at [12, 490] on bookings-row "12:30 ago. 17 6 [PERSON_NAME] headset_mic Sin menú asignado subject SIN CONFIRM…" at bounding box center [572, 216] width 1145 height 564
